Goal: Obtain resource: Download file/media

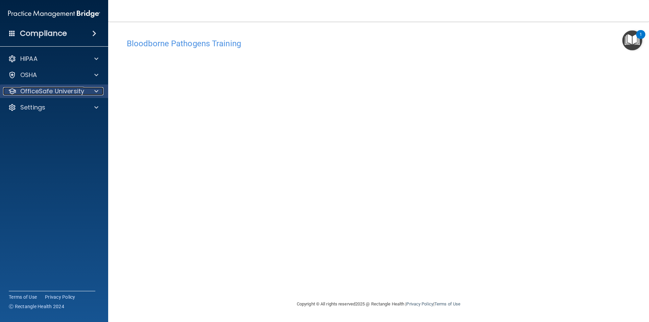
click at [50, 93] on p "OfficeSafe University" at bounding box center [52, 91] width 64 height 8
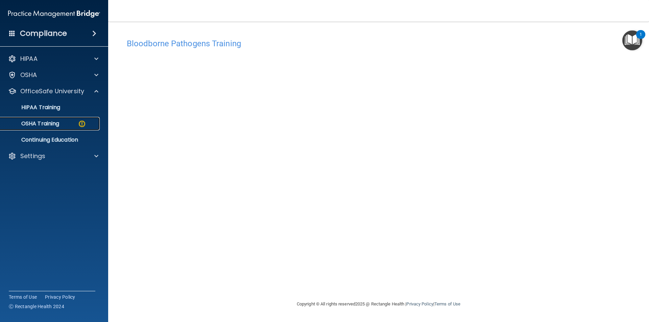
click at [66, 122] on div "OSHA Training" at bounding box center [50, 123] width 92 height 7
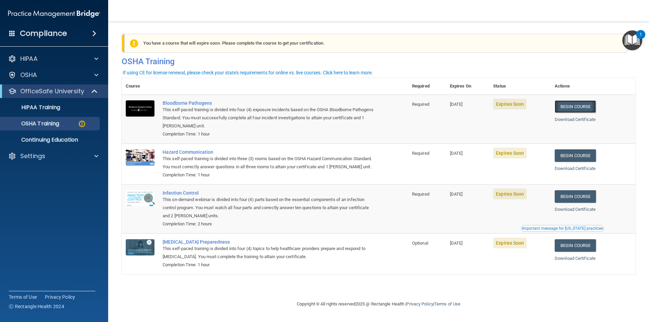
click at [336, 107] on link "Begin Course" at bounding box center [574, 106] width 41 height 13
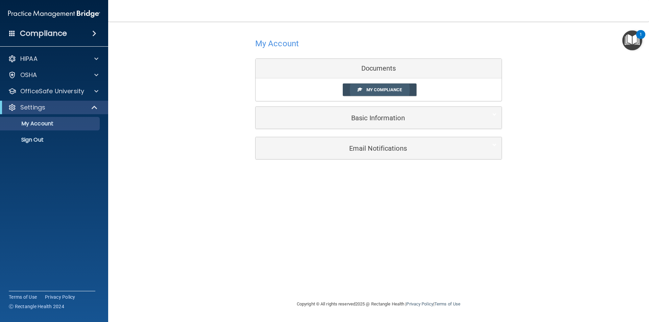
click at [387, 90] on span "My Compliance" at bounding box center [383, 89] width 35 height 5
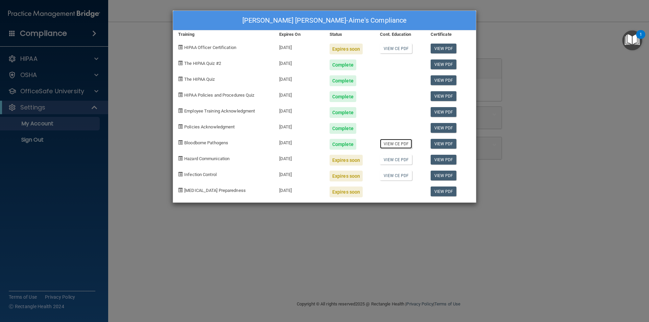
click at [398, 144] on link "View CE PDF" at bounding box center [396, 144] width 32 height 10
click at [83, 167] on div "Dina Cher-Aime's Compliance Training Expires On Status Cont. Education Certific…" at bounding box center [324, 161] width 649 height 322
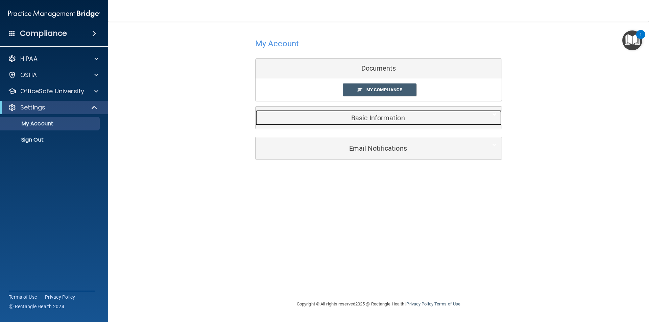
click at [365, 120] on h5 "Basic Information" at bounding box center [368, 117] width 215 height 7
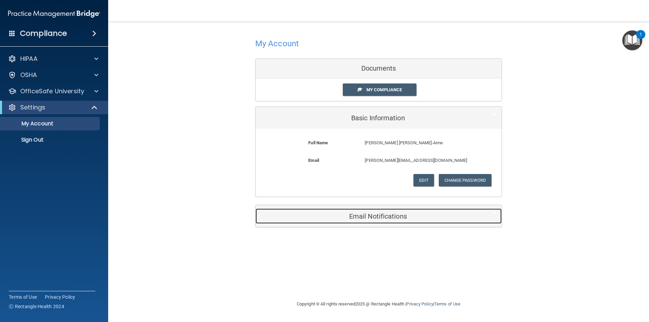
click at [336, 215] on h5 "Email Notifications" at bounding box center [368, 216] width 215 height 7
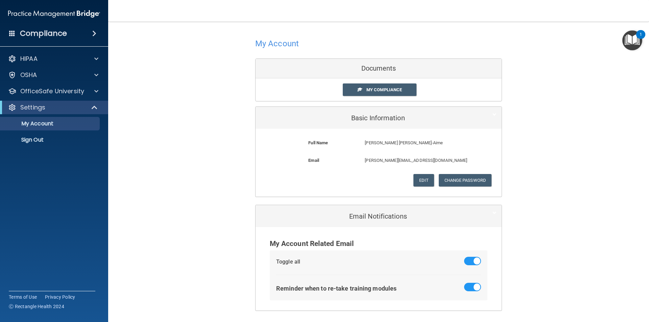
click at [359, 69] on div "Documents" at bounding box center [378, 69] width 246 height 20
click at [28, 77] on p "OSHA" at bounding box center [28, 75] width 17 height 8
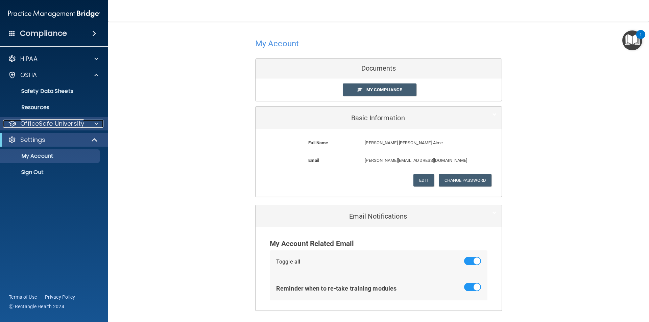
click at [40, 125] on p "OfficeSafe University" at bounding box center [52, 124] width 64 height 8
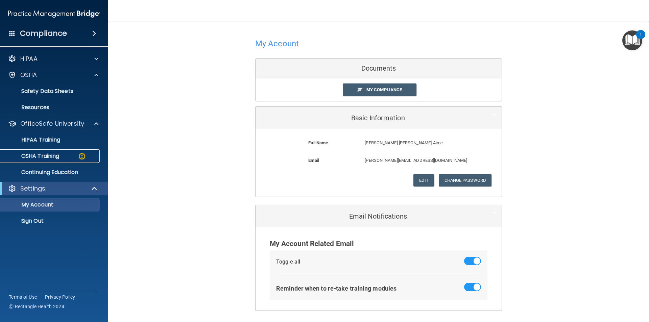
click at [38, 156] on p "OSHA Training" at bounding box center [31, 156] width 55 height 7
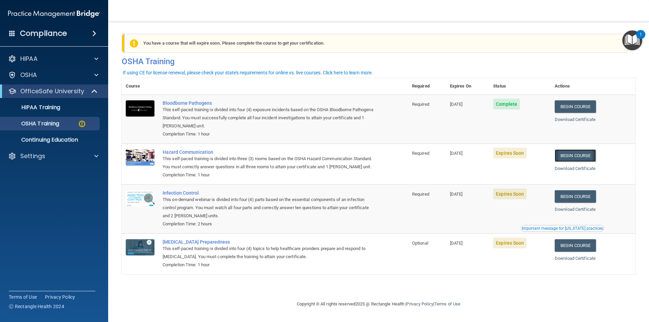
click at [577, 155] on link "Begin Course" at bounding box center [574, 155] width 41 height 13
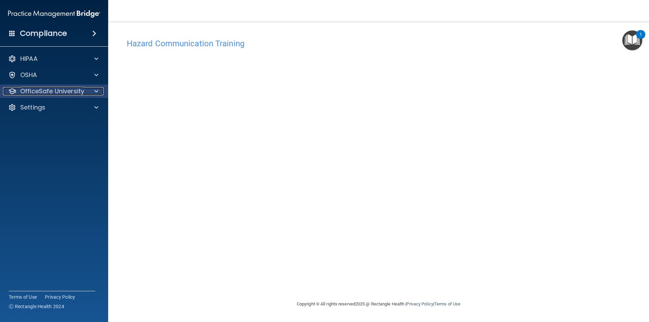
click at [51, 90] on p "OfficeSafe University" at bounding box center [52, 91] width 64 height 8
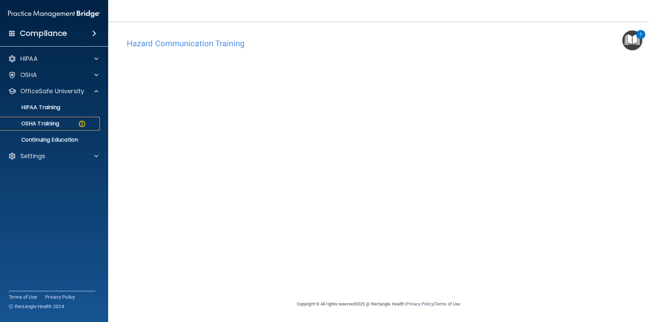
click at [40, 126] on p "OSHA Training" at bounding box center [31, 123] width 55 height 7
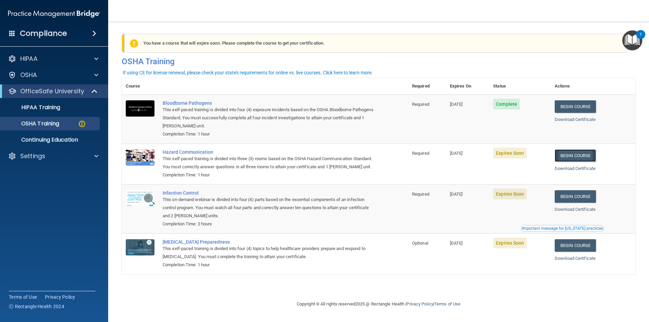
click at [585, 156] on link "Begin Course" at bounding box center [574, 155] width 41 height 13
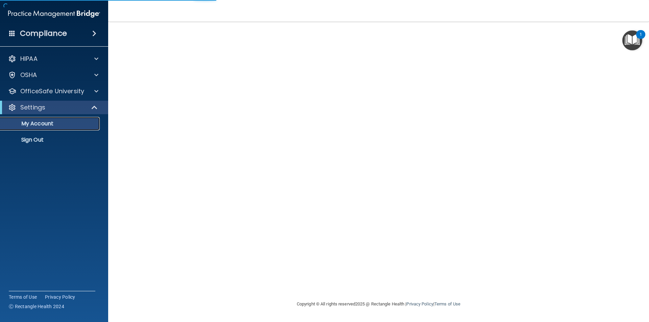
click at [64, 122] on p "My Account" at bounding box center [50, 123] width 92 height 7
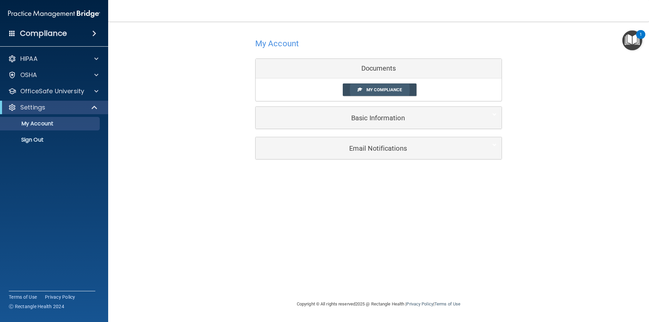
click at [387, 90] on span "My Compliance" at bounding box center [383, 89] width 35 height 5
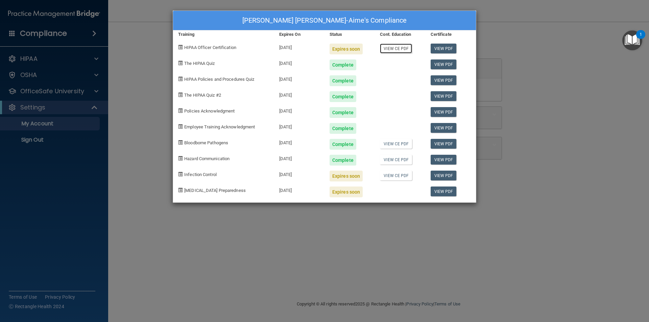
click at [393, 49] on link "View CE PDF" at bounding box center [396, 49] width 32 height 10
click at [448, 48] on link "View PDF" at bounding box center [443, 49] width 26 height 10
click at [41, 110] on div "Dina Cher-Aime's Compliance Training Expires On Status Cont. Education Certific…" at bounding box center [324, 161] width 649 height 322
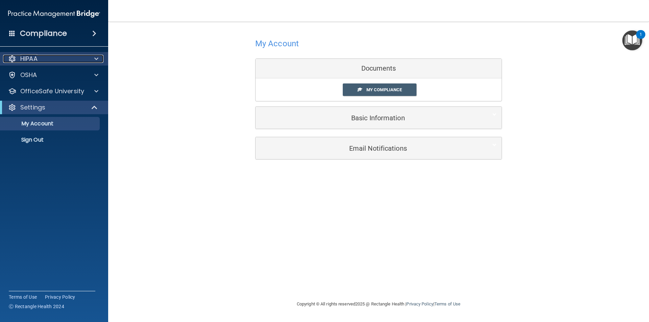
click at [44, 57] on div "HIPAA" at bounding box center [45, 59] width 84 height 8
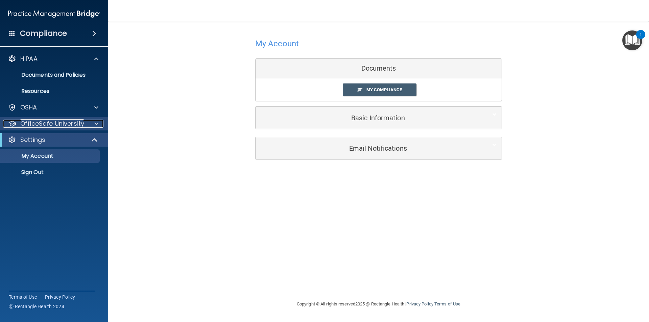
click at [49, 125] on p "OfficeSafe University" at bounding box center [52, 124] width 64 height 8
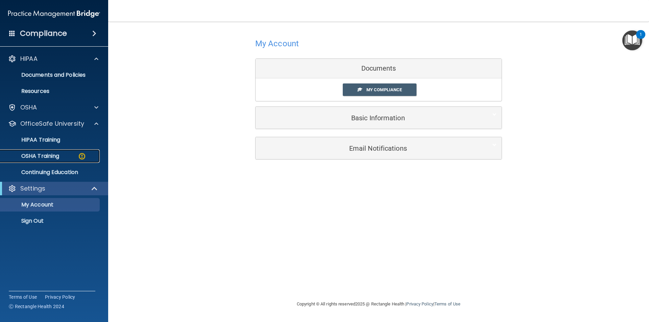
click at [59, 159] on p "OSHA Training" at bounding box center [31, 156] width 55 height 7
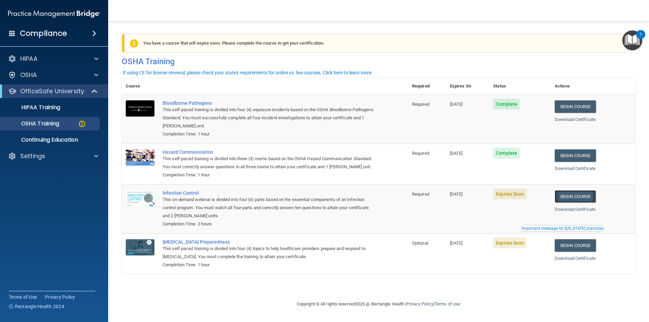
click at [579, 203] on link "Begin Course" at bounding box center [574, 196] width 41 height 13
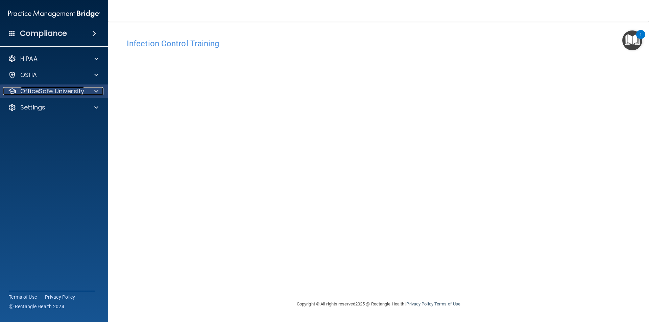
click at [69, 91] on p "OfficeSafe University" at bounding box center [52, 91] width 64 height 8
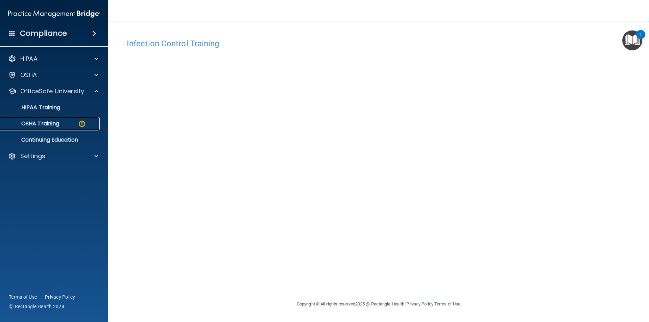
click at [49, 121] on p "OSHA Training" at bounding box center [31, 123] width 55 height 7
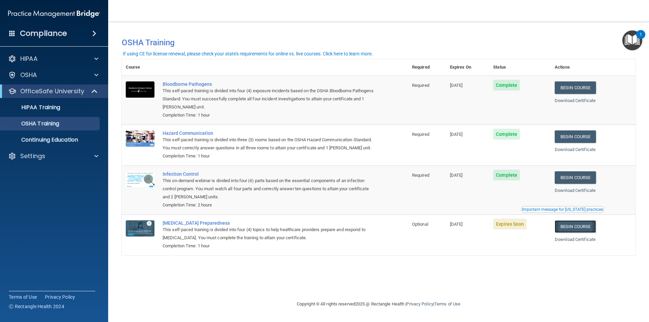
click at [572, 233] on link "Begin Course" at bounding box center [574, 226] width 41 height 13
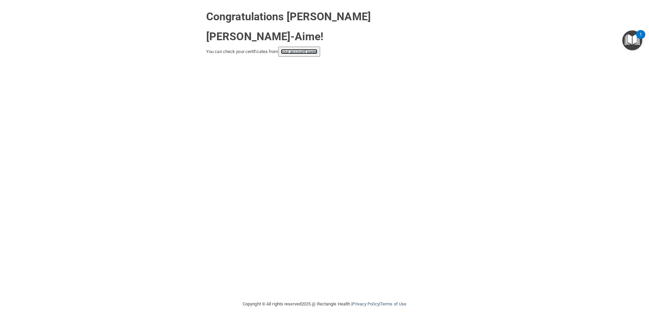
click at [291, 49] on link "your account page!" at bounding box center [299, 51] width 37 height 5
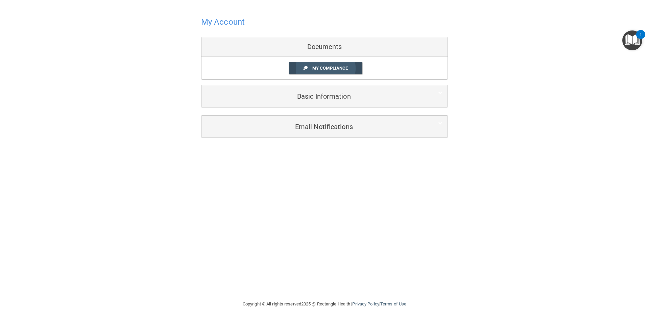
click at [305, 70] on link "My Compliance" at bounding box center [326, 68] width 74 height 13
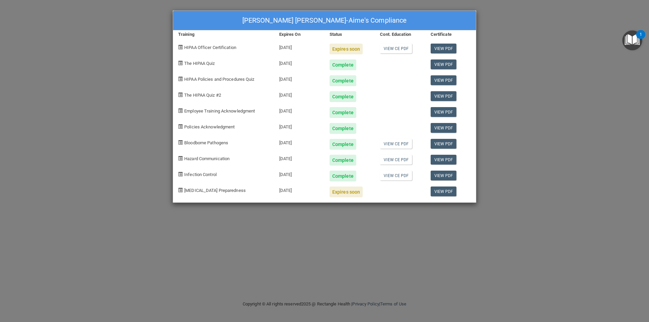
click at [116, 25] on div "[PERSON_NAME] [PERSON_NAME]-Aime's Compliance Training Expires On Status Cont. …" at bounding box center [324, 161] width 649 height 322
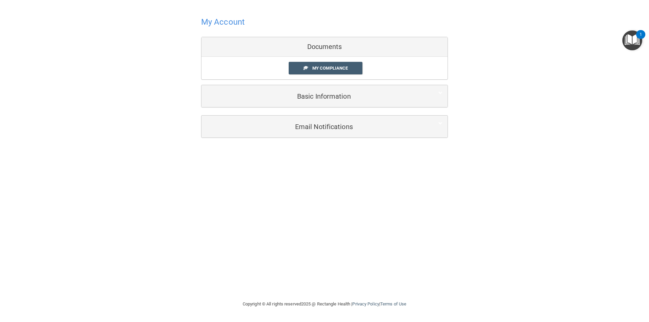
click at [19, 38] on div "My Account Documents My Compliance My Compliance My BAA Basic Information Full …" at bounding box center [325, 76] width 622 height 139
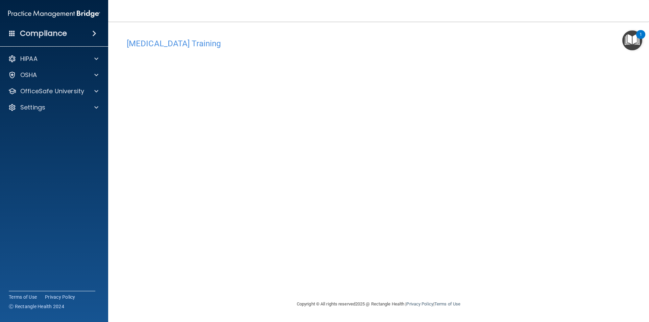
click at [470, 234] on div "[MEDICAL_DATA] Training This course doesn’t expire until [DATE]. Are you sure y…" at bounding box center [379, 167] width 514 height 265
click at [221, 48] on div "[MEDICAL_DATA] Training" at bounding box center [379, 43] width 514 height 17
click at [73, 91] on p "OfficeSafe University" at bounding box center [52, 91] width 64 height 8
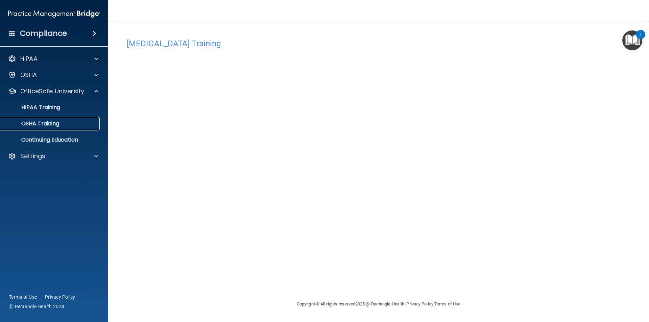
click at [64, 121] on div "OSHA Training" at bounding box center [50, 123] width 92 height 7
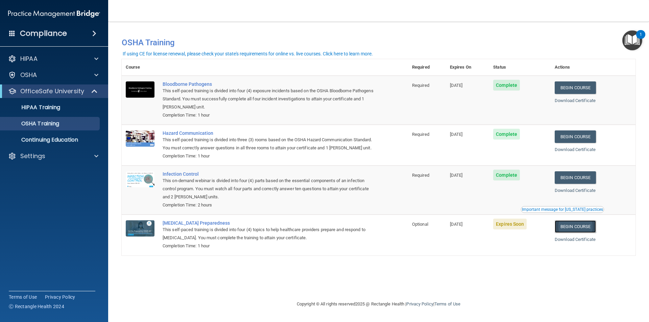
click at [571, 233] on link "Begin Course" at bounding box center [574, 226] width 41 height 13
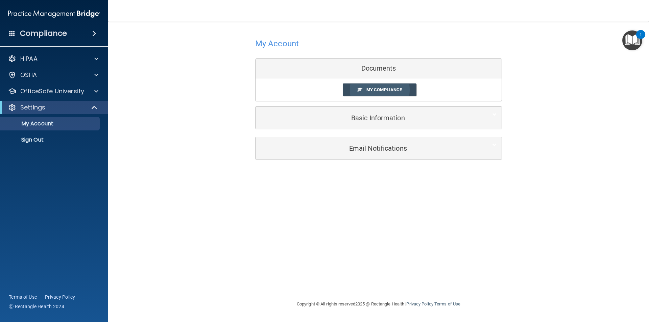
click at [403, 88] on link "My Compliance" at bounding box center [380, 89] width 74 height 13
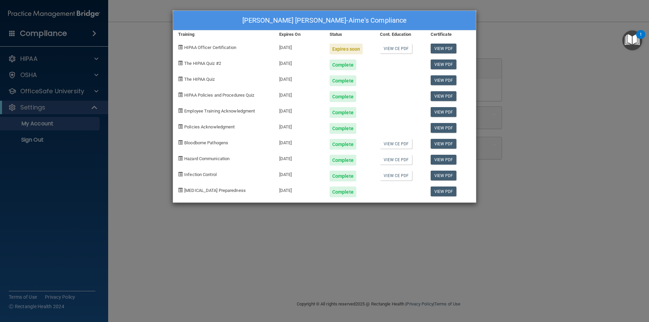
click at [40, 71] on div "[PERSON_NAME] [PERSON_NAME]-Aime's Compliance Training Expires On Status Cont. …" at bounding box center [324, 161] width 649 height 322
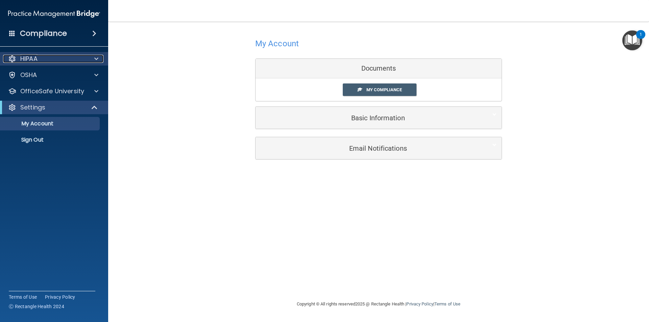
click at [38, 55] on p "HIPAA" at bounding box center [28, 59] width 17 height 8
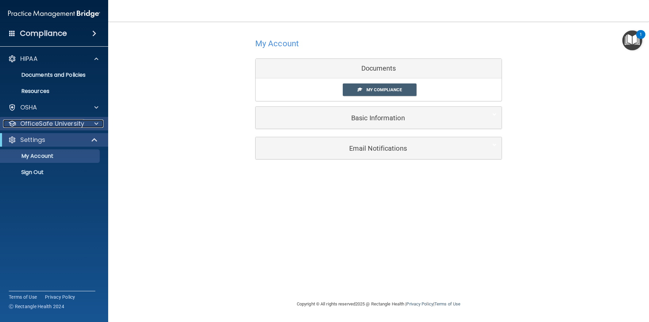
click at [47, 125] on p "OfficeSafe University" at bounding box center [52, 124] width 64 height 8
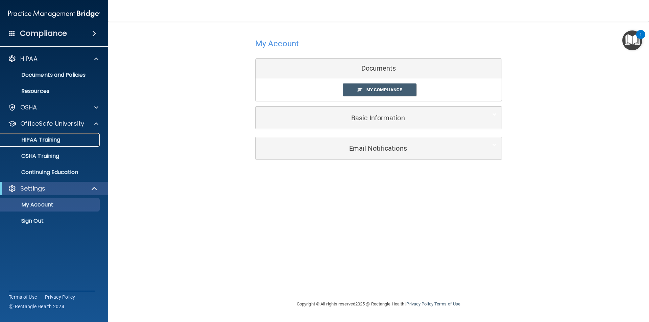
click at [44, 140] on p "HIPAA Training" at bounding box center [32, 140] width 56 height 7
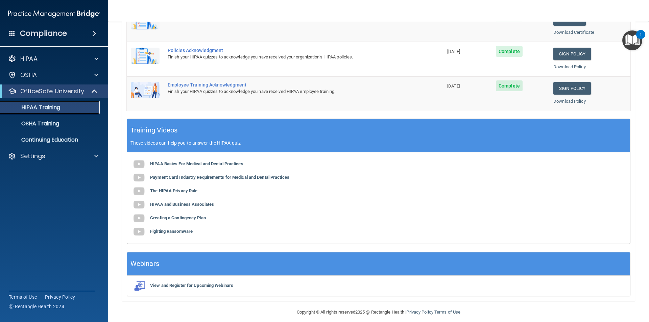
scroll to position [187, 0]
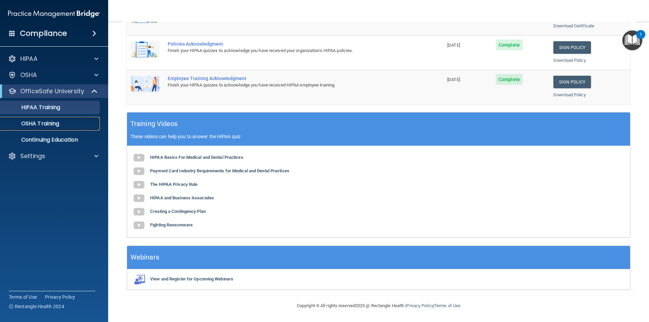
click at [47, 124] on p "OSHA Training" at bounding box center [31, 123] width 55 height 7
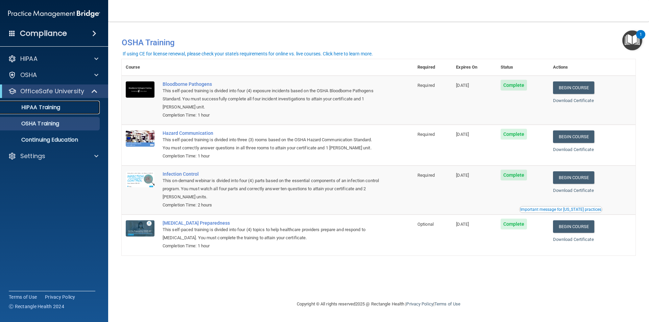
click at [48, 108] on p "HIPAA Training" at bounding box center [32, 107] width 56 height 7
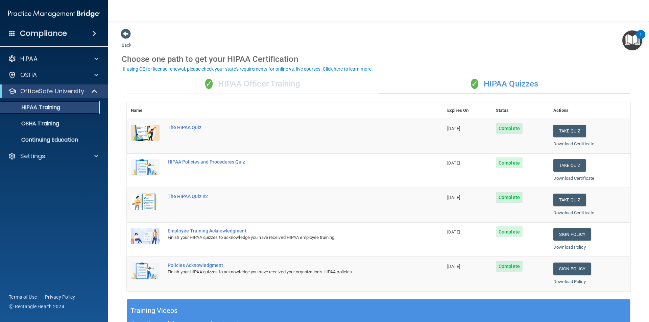
scroll to position [34, 0]
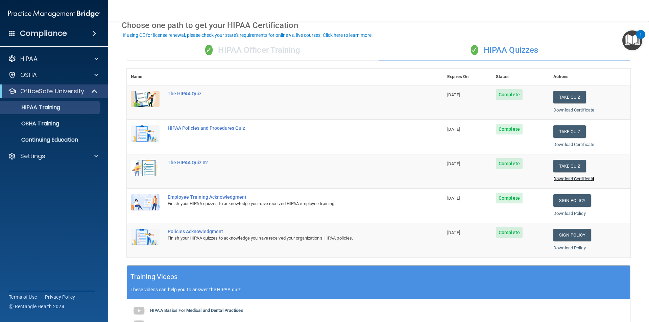
click at [572, 179] on link "Download Certificate" at bounding box center [573, 178] width 41 height 5
click at [570, 213] on link "Download Policy" at bounding box center [569, 213] width 32 height 5
click at [564, 246] on link "Download Policy" at bounding box center [569, 247] width 32 height 5
click at [44, 125] on p "OSHA Training" at bounding box center [31, 123] width 55 height 7
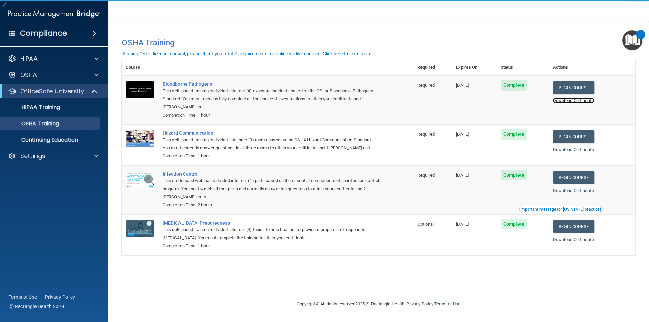
click at [580, 99] on link "Download Certificate" at bounding box center [573, 100] width 41 height 5
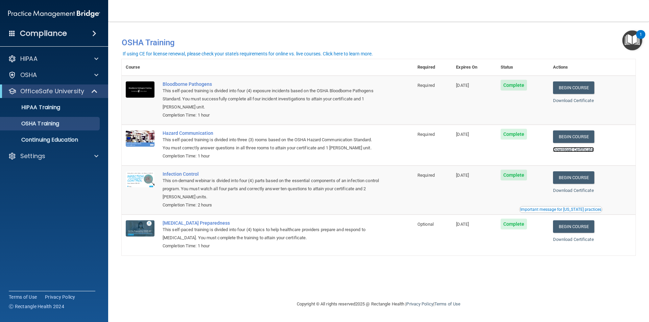
click at [586, 151] on link "Download Certificate" at bounding box center [573, 149] width 41 height 5
click at [583, 189] on link "Download Certificate" at bounding box center [573, 190] width 41 height 5
click at [582, 239] on link "Download Certificate" at bounding box center [573, 239] width 41 height 5
click at [97, 155] on span at bounding box center [96, 156] width 4 height 8
click at [61, 170] on p "My Account" at bounding box center [50, 172] width 92 height 7
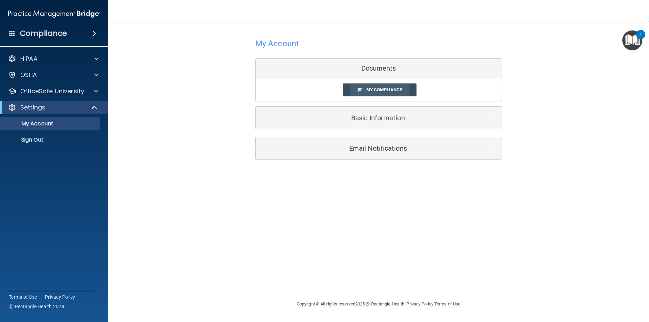
click at [367, 88] on span "My Compliance" at bounding box center [383, 89] width 35 height 5
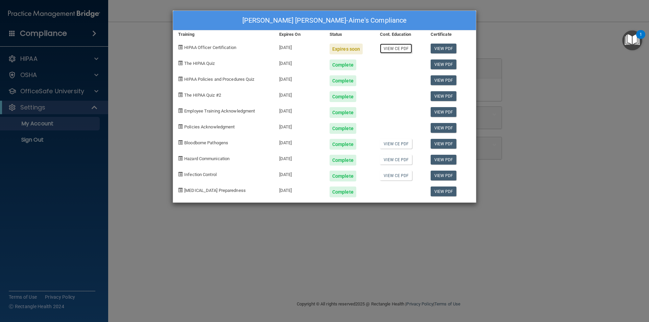
click at [389, 47] on link "View CE PDF" at bounding box center [396, 49] width 32 height 10
